Goal: Task Accomplishment & Management: Manage account settings

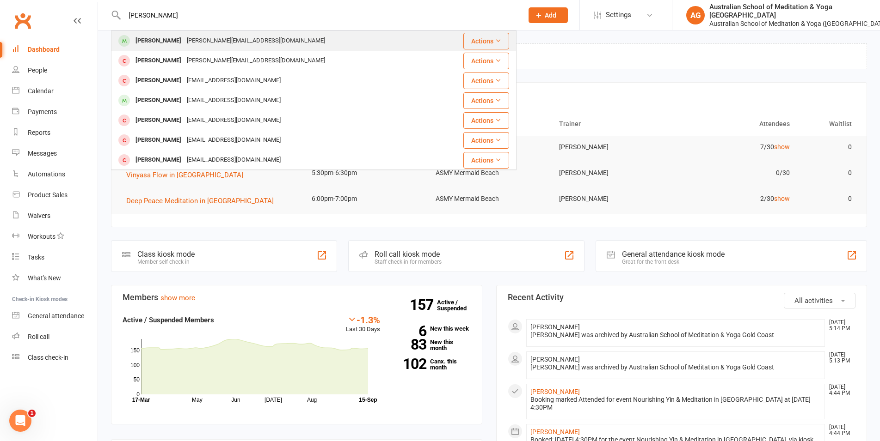
type input "[PERSON_NAME]"
click at [184, 39] on div "[PERSON_NAME][EMAIL_ADDRESS][DOMAIN_NAME]" at bounding box center [256, 40] width 144 height 13
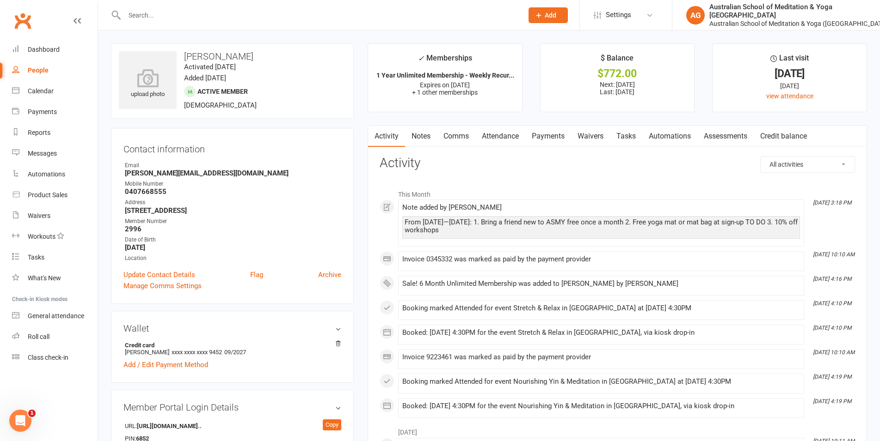
click at [428, 135] on link "Notes" at bounding box center [421, 136] width 32 height 21
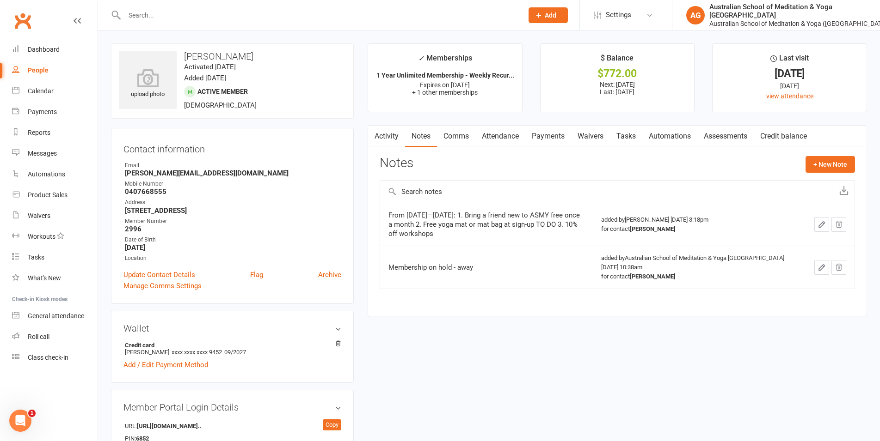
scroll to position [189, 0]
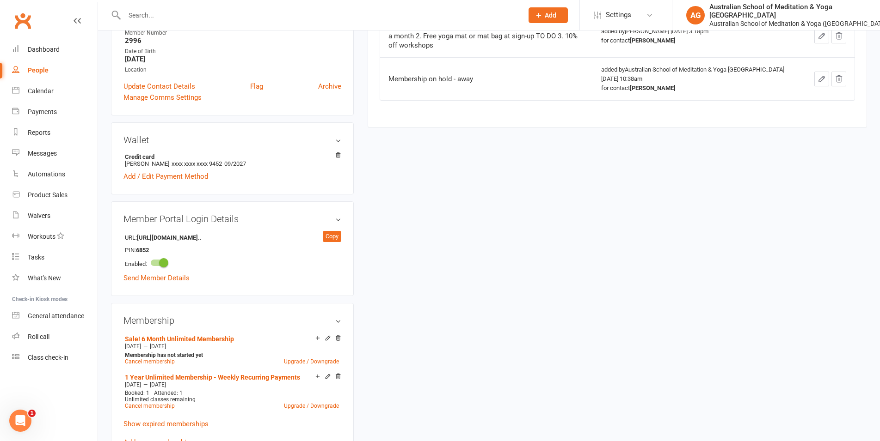
click at [837, 79] on icon "button" at bounding box center [838, 79] width 8 height 8
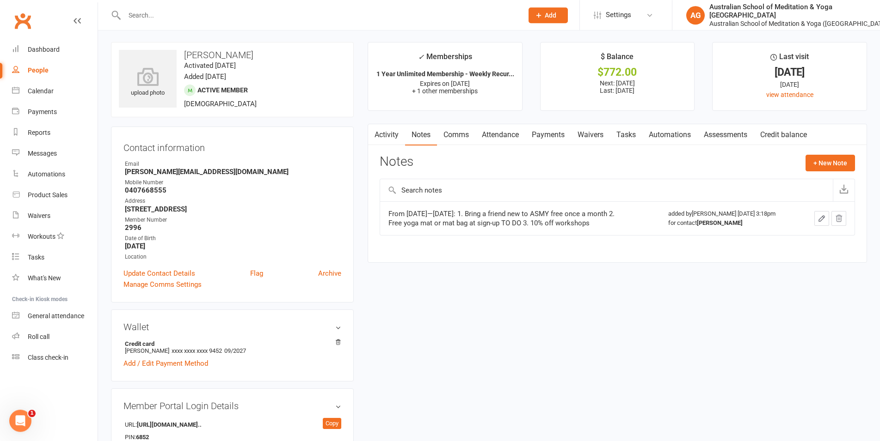
scroll to position [0, 0]
click at [545, 136] on link "Payments" at bounding box center [548, 136] width 46 height 21
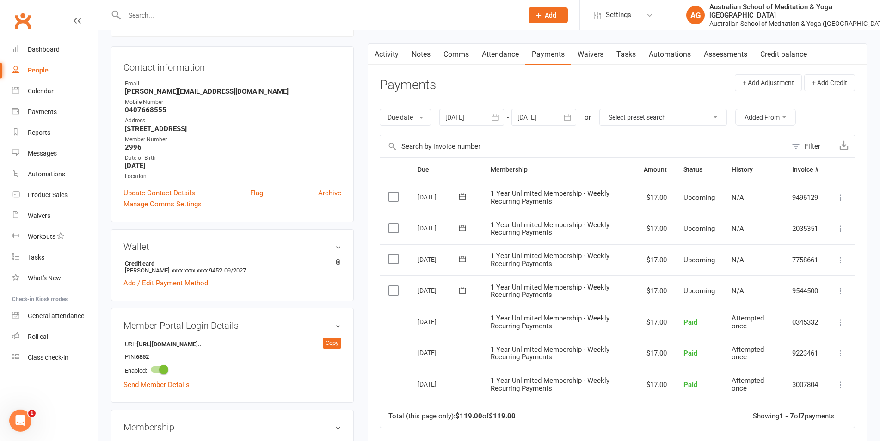
scroll to position [94, 0]
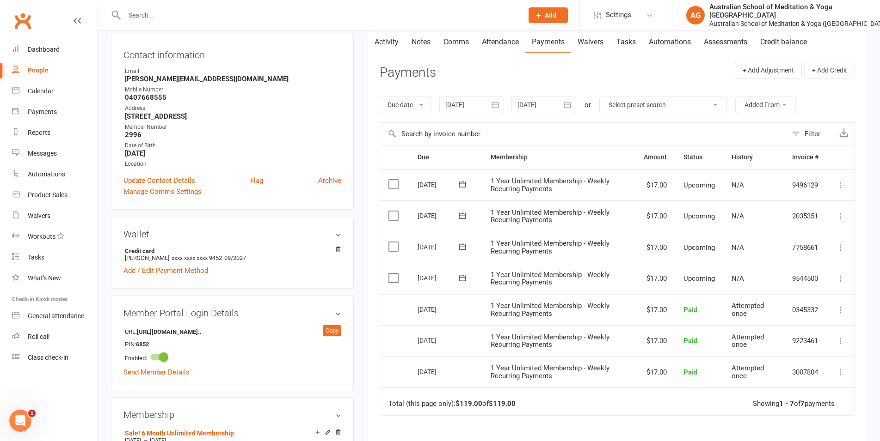
click at [840, 247] on icon at bounding box center [840, 247] width 9 height 9
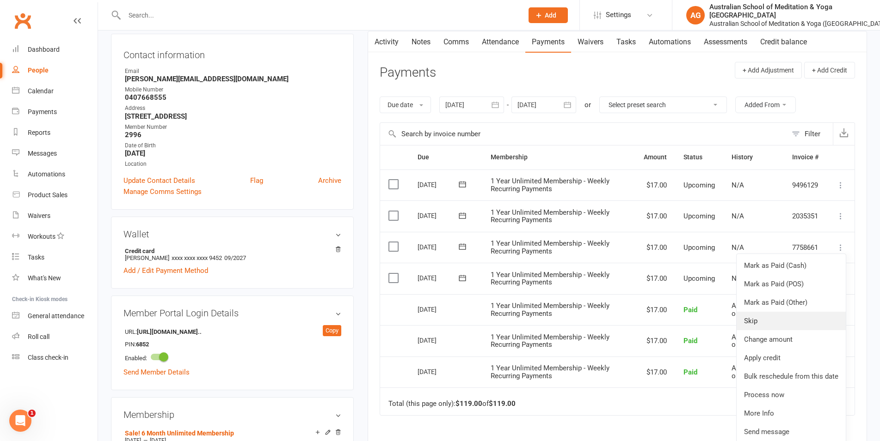
click at [770, 319] on link "Skip" at bounding box center [790, 321] width 109 height 18
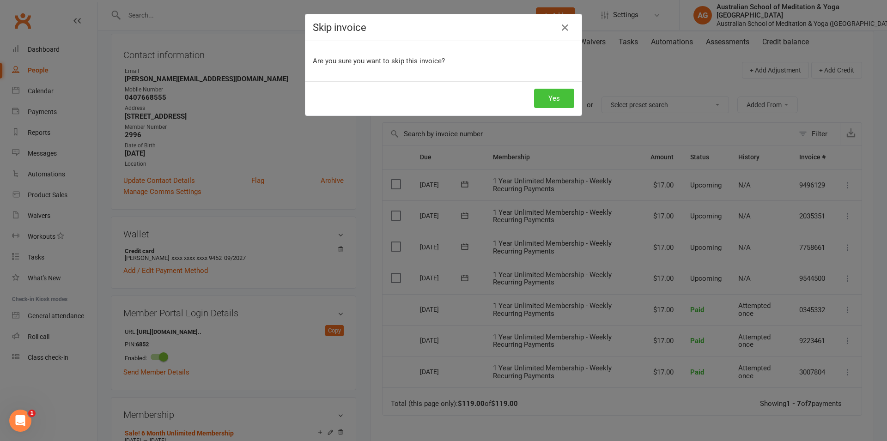
click at [554, 99] on button "Yes" at bounding box center [554, 98] width 40 height 19
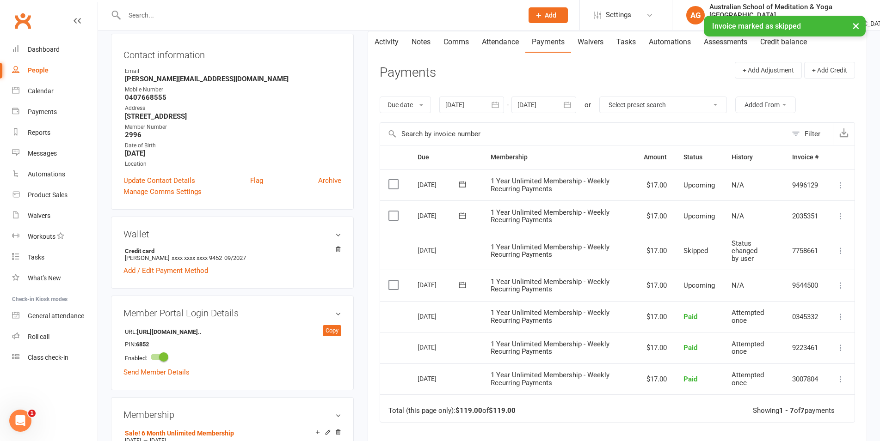
click at [841, 215] on icon at bounding box center [840, 216] width 9 height 9
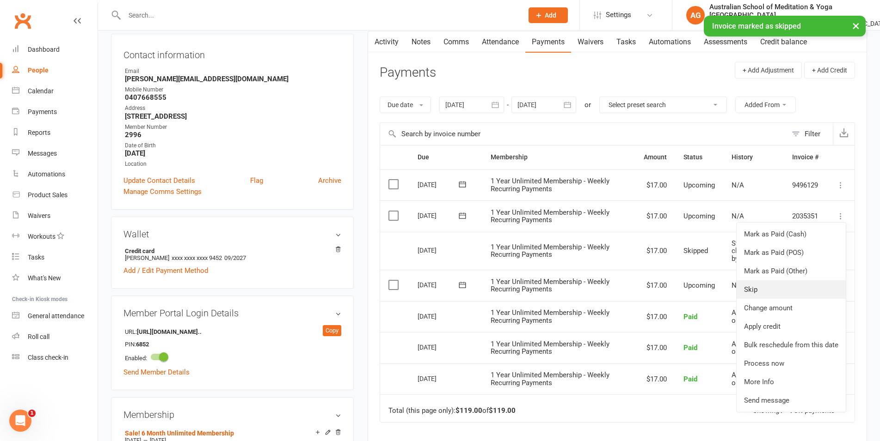
click at [781, 293] on link "Skip" at bounding box center [790, 290] width 109 height 18
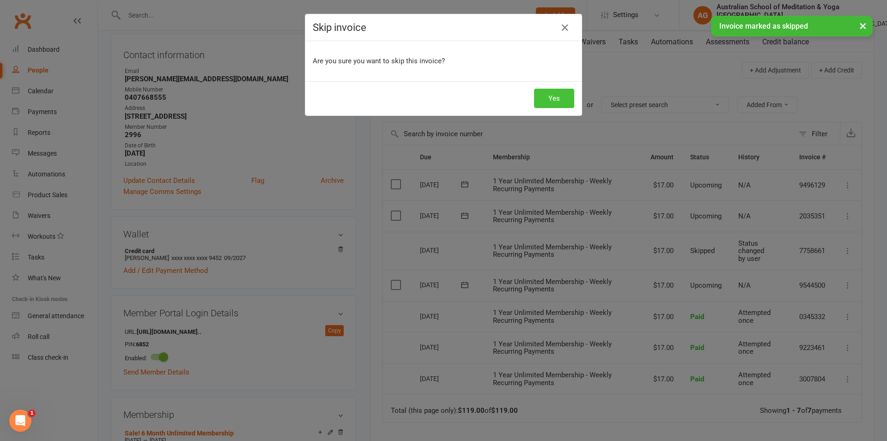
click at [545, 96] on button "Yes" at bounding box center [554, 98] width 40 height 19
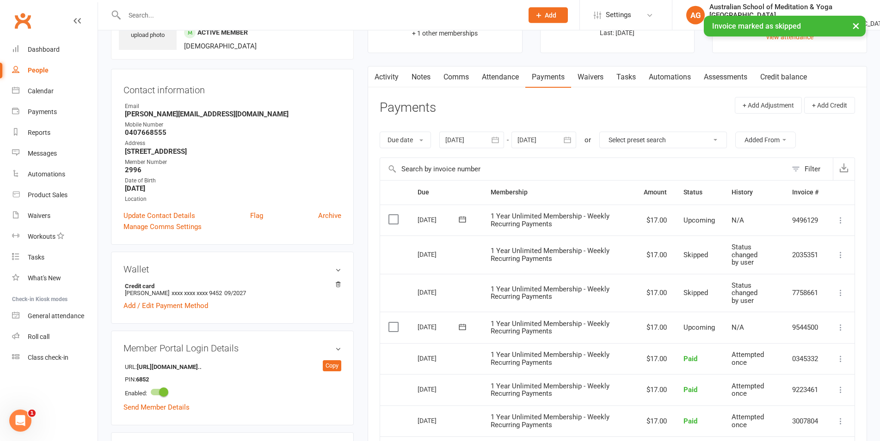
scroll to position [0, 0]
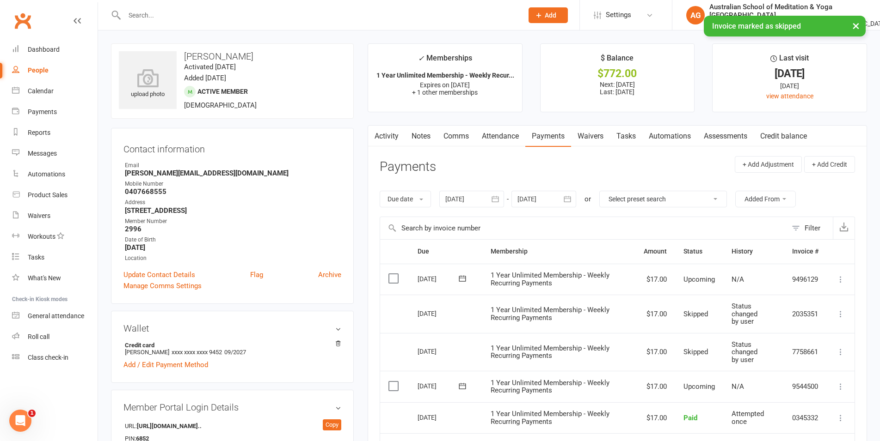
click at [411, 135] on link "Notes" at bounding box center [421, 136] width 32 height 21
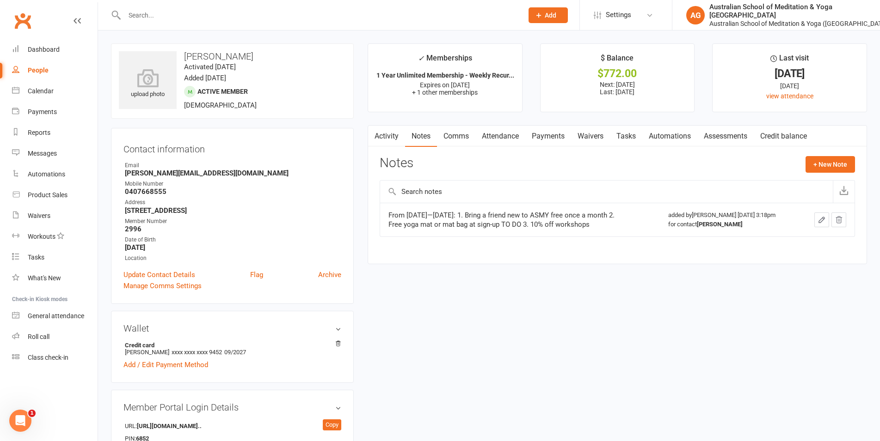
click at [542, 134] on link "Payments" at bounding box center [548, 136] width 46 height 21
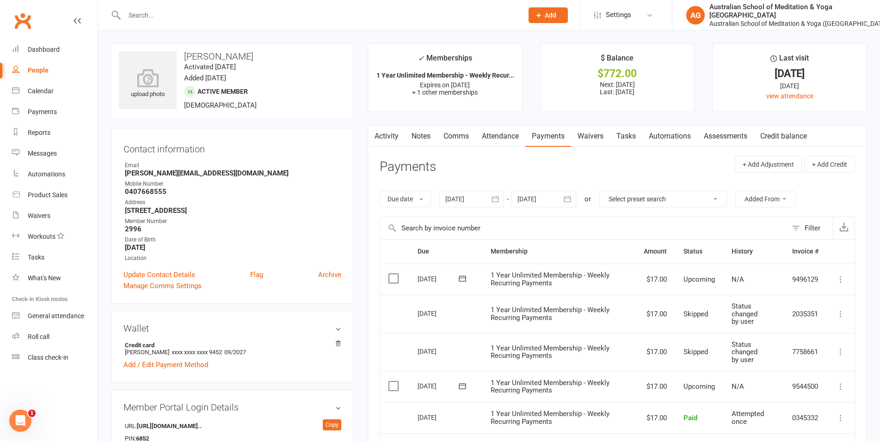
click at [385, 138] on link "Activity" at bounding box center [386, 136] width 37 height 21
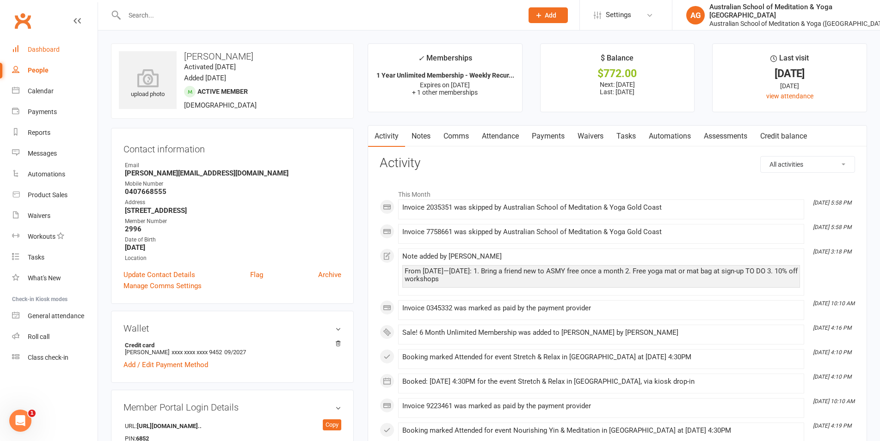
click at [49, 46] on div "Dashboard" at bounding box center [44, 49] width 32 height 7
